Goal: Check status: Check status

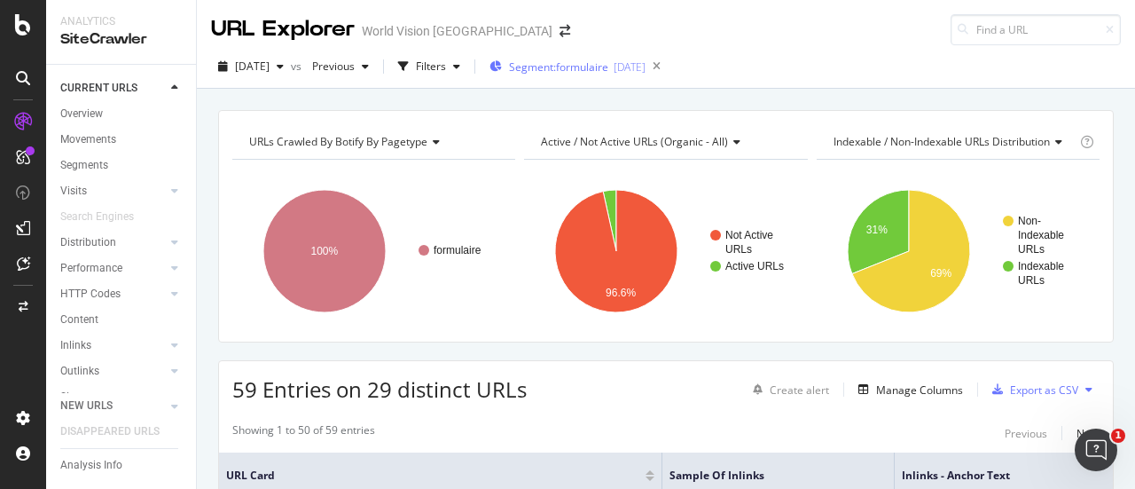
click at [608, 60] on span "Segment: formulaire" at bounding box center [558, 66] width 99 height 15
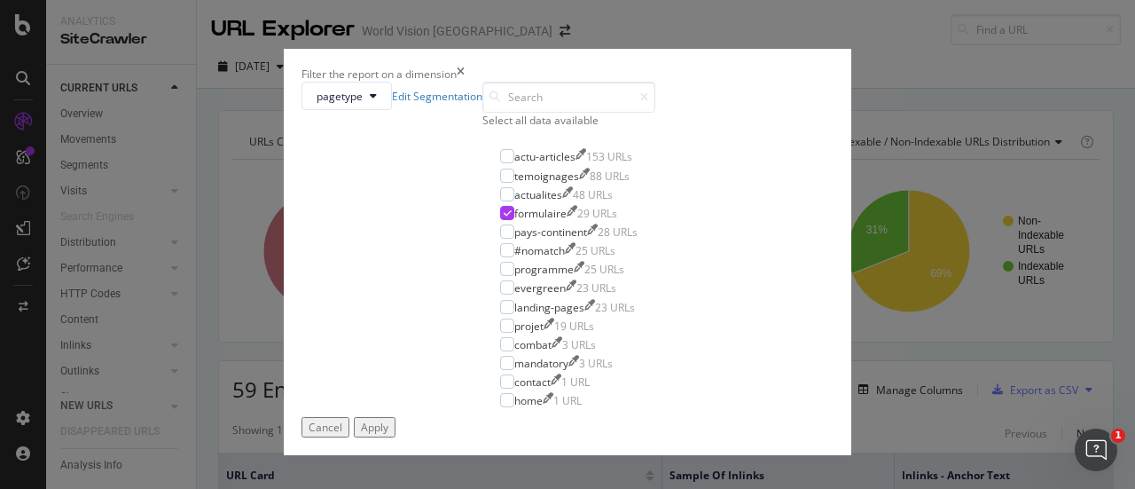
click at [465, 67] on icon "times" at bounding box center [461, 74] width 8 height 15
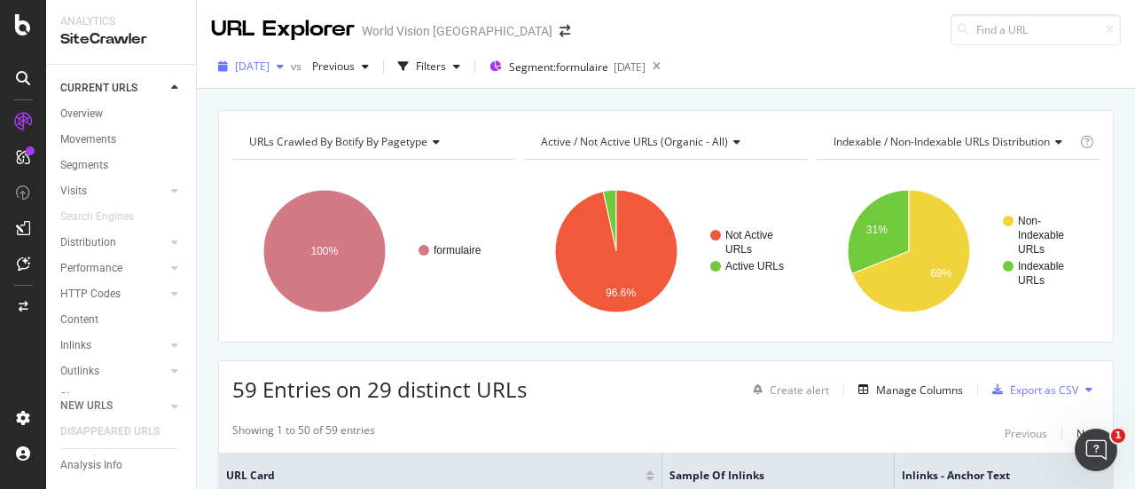
click at [282, 75] on div "[DATE]" at bounding box center [251, 66] width 80 height 27
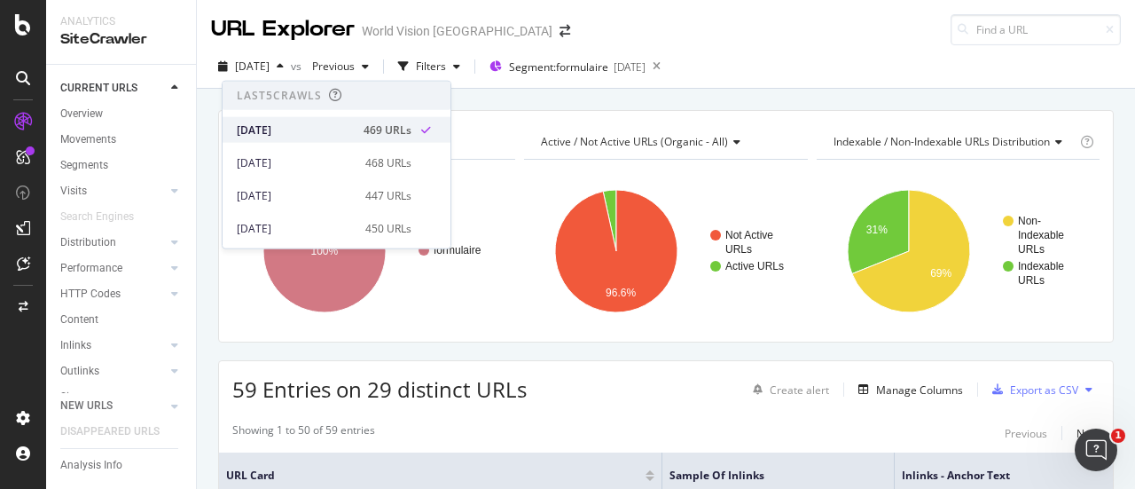
click at [316, 129] on div "[DATE]" at bounding box center [295, 129] width 116 height 16
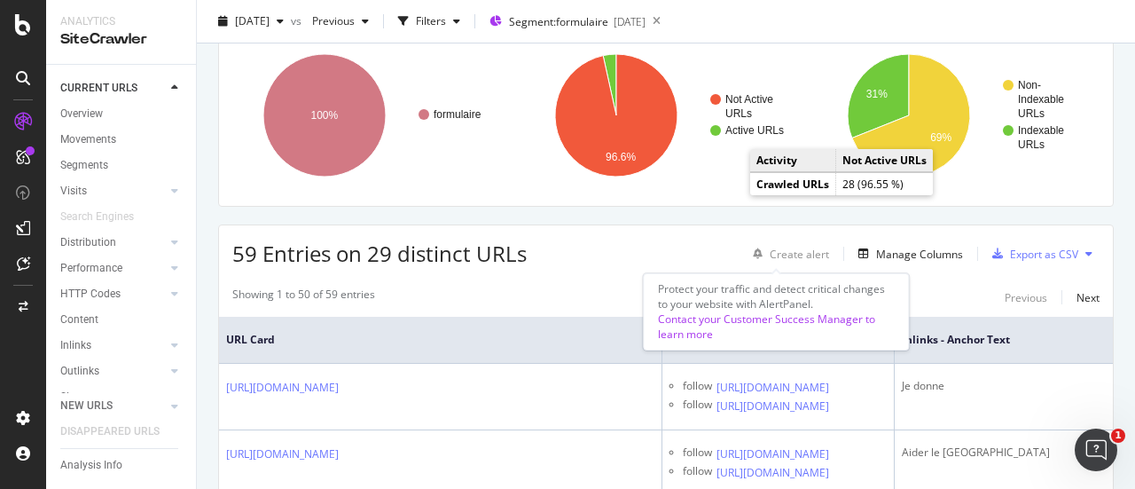
scroll to position [137, 0]
